Goal: Answer question/provide support

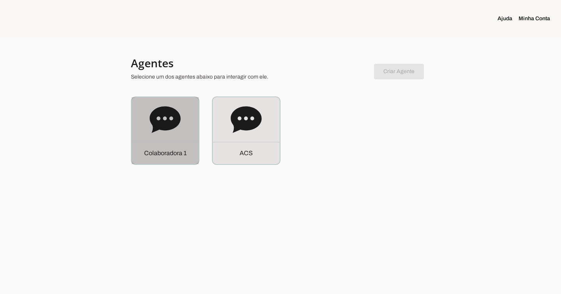
click at [184, 110] on div "C o l a b o r a d o r a 1" at bounding box center [165, 130] width 67 height 67
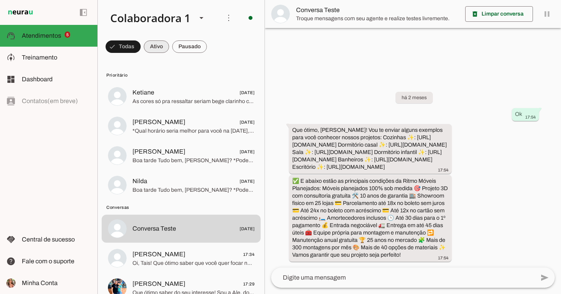
click at [164, 42] on span at bounding box center [156, 46] width 25 height 19
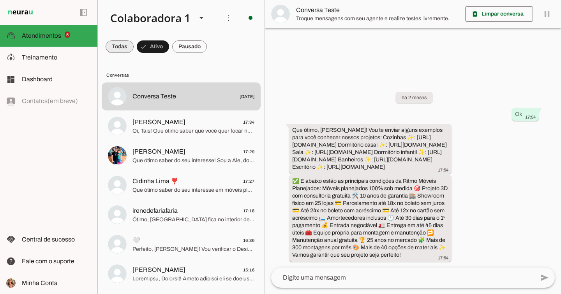
click at [127, 38] on span at bounding box center [120, 46] width 28 height 19
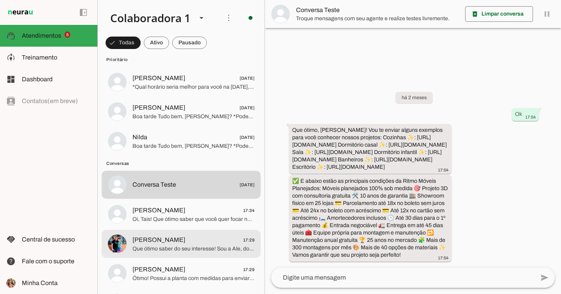
scroll to position [85, 0]
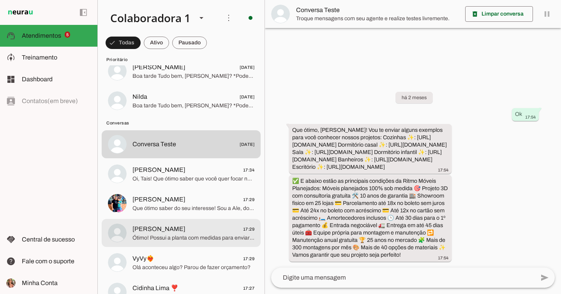
click at [208, 228] on span "[PERSON_NAME] 17:29" at bounding box center [193, 230] width 122 height 10
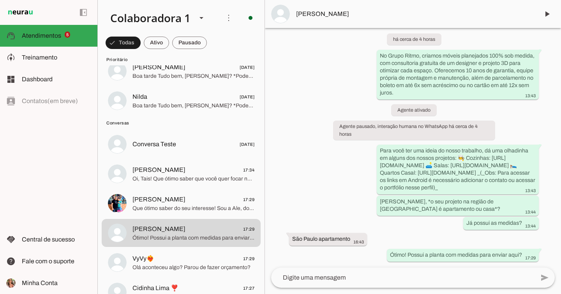
scroll to position [19, 0]
click at [550, 9] on span at bounding box center [546, 14] width 19 height 19
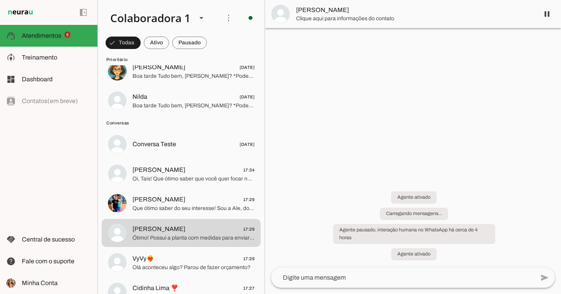
scroll to position [0, 0]
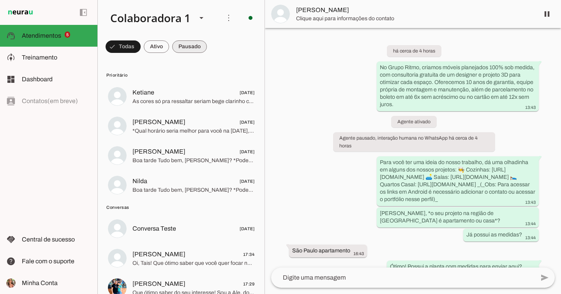
click at [195, 48] on span at bounding box center [189, 46] width 35 height 19
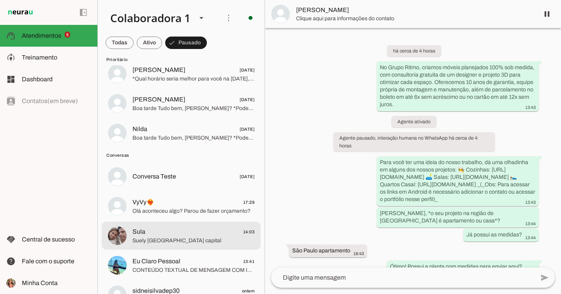
scroll to position [86, 0]
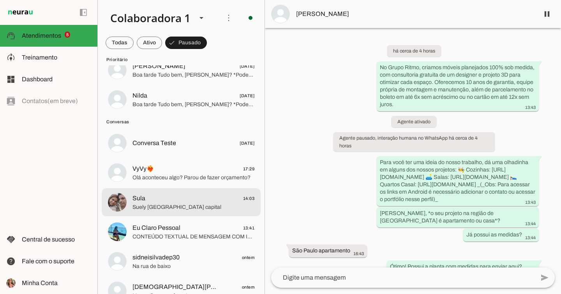
click at [210, 205] on span "Suely [GEOGRAPHIC_DATA] capital" at bounding box center [193, 208] width 122 height 8
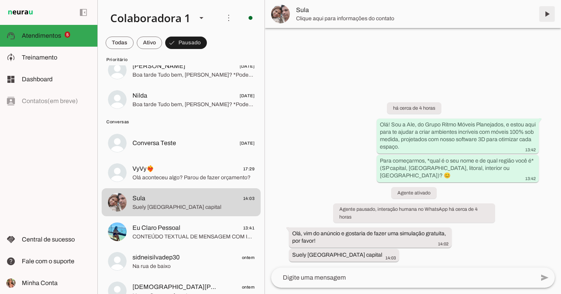
click at [547, 18] on span at bounding box center [546, 14] width 19 height 19
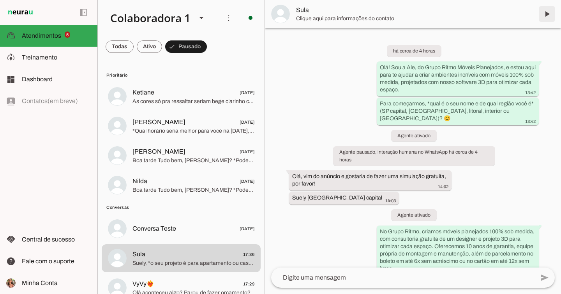
click at [550, 14] on span at bounding box center [546, 14] width 19 height 19
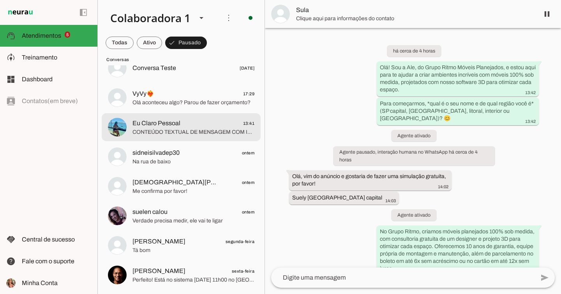
scroll to position [113, 0]
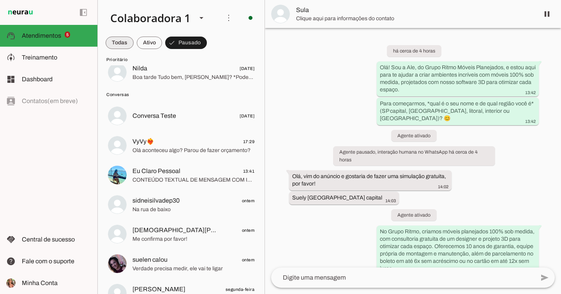
click at [128, 38] on span at bounding box center [120, 42] width 28 height 19
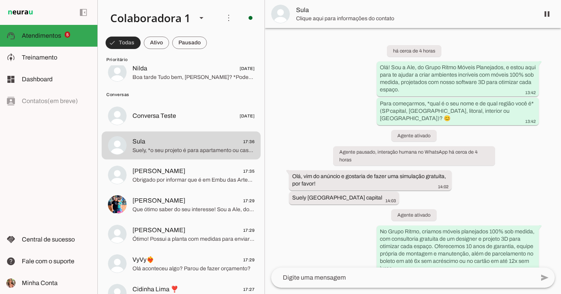
scroll to position [0, 0]
